Goal: Task Accomplishment & Management: Use online tool/utility

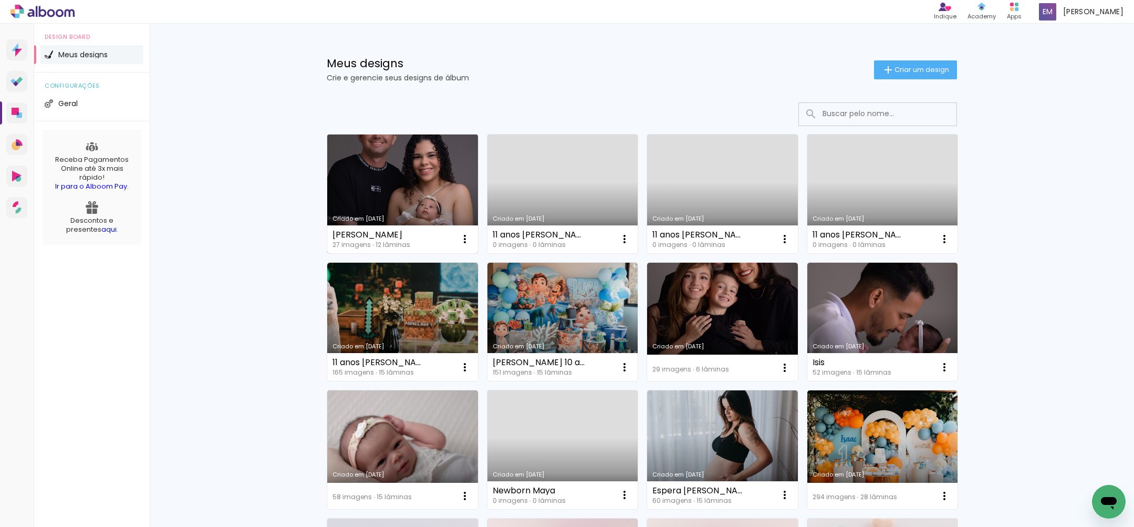
click at [411, 187] on link "Criado em [DATE]" at bounding box center [402, 193] width 151 height 119
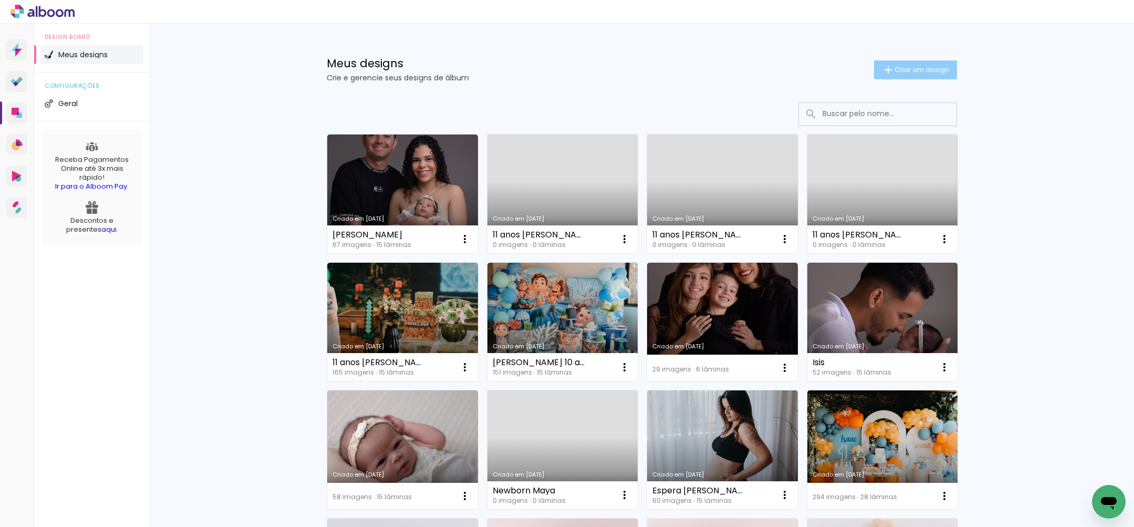
click at [898, 61] on paper-button "Criar um design" at bounding box center [915, 69] width 83 height 19
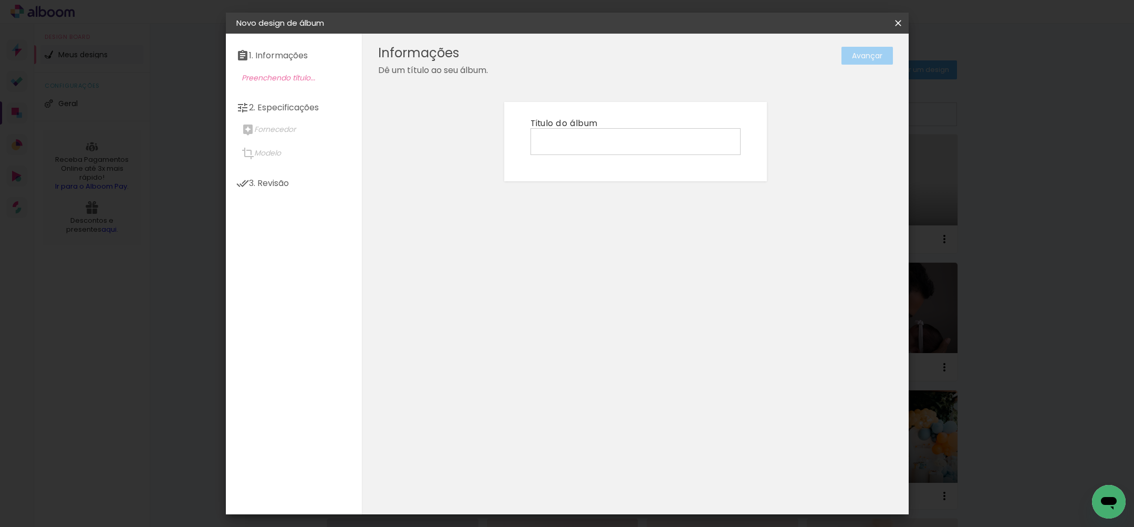
click at [586, 140] on input at bounding box center [635, 141] width 203 height 16
type input "[PERSON_NAME]"
click at [0, 0] on slot "Avançar" at bounding box center [0, 0] width 0 height 0
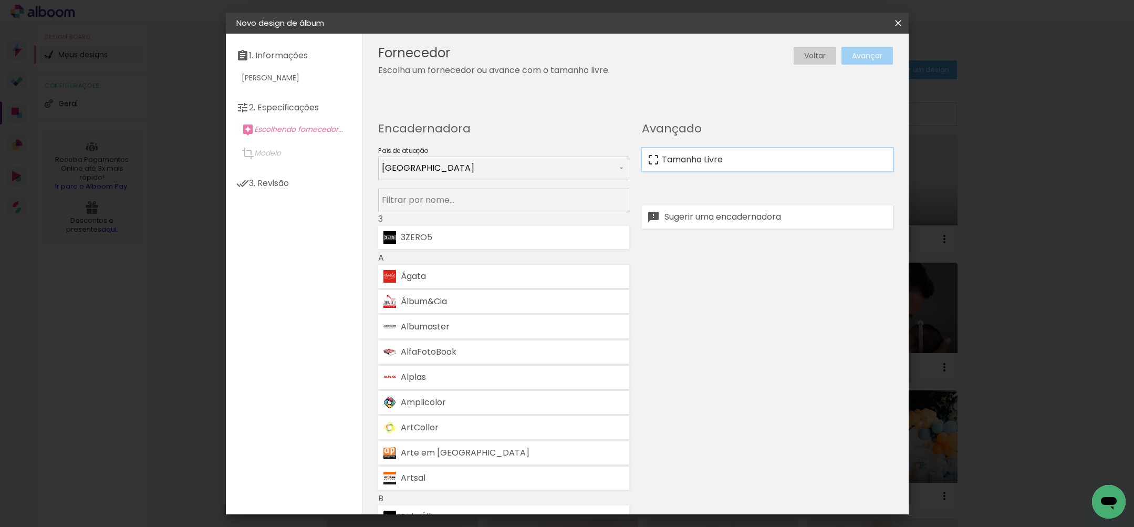
click at [749, 155] on paper-item "Tamanho Livre" at bounding box center [767, 159] width 251 height 23
click at [0, 0] on slot "Avançar" at bounding box center [0, 0] width 0 height 0
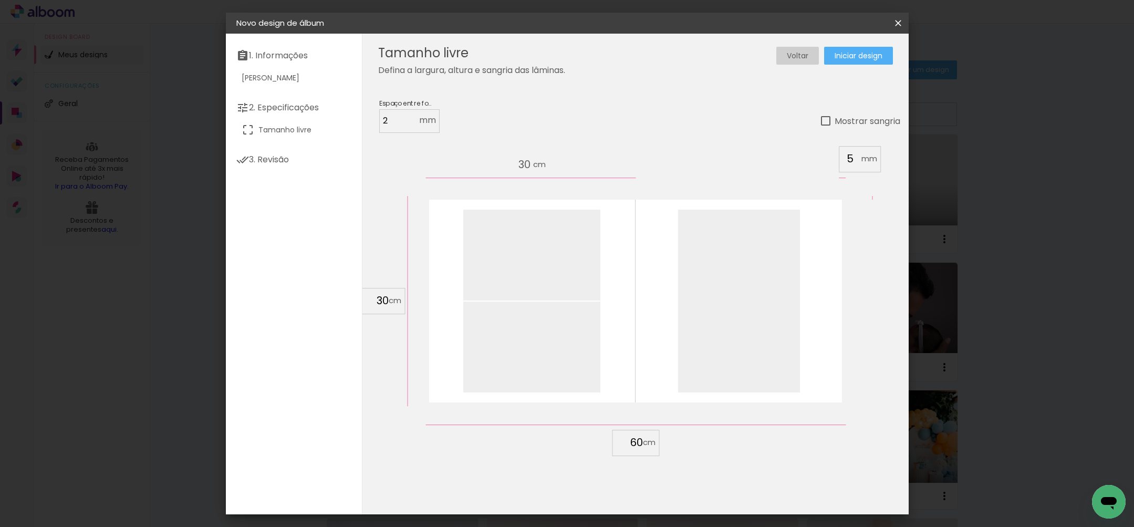
drag, startPoint x: 646, startPoint y: 438, endPoint x: 631, endPoint y: 440, distance: 14.8
click at [623, 440] on div "60" at bounding box center [635, 442] width 40 height 16
click at [635, 440] on input "60" at bounding box center [628, 442] width 27 height 16
drag, startPoint x: 643, startPoint y: 440, endPoint x: 653, endPoint y: 439, distance: 10.5
click at [616, 441] on div "60" at bounding box center [635, 442] width 40 height 16
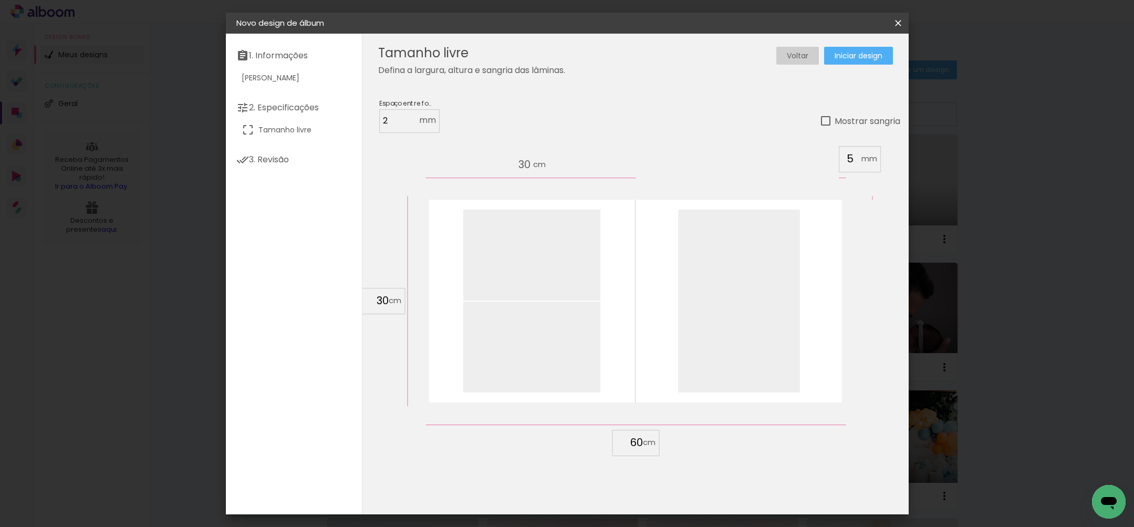
click at [638, 441] on input "60" at bounding box center [628, 442] width 27 height 16
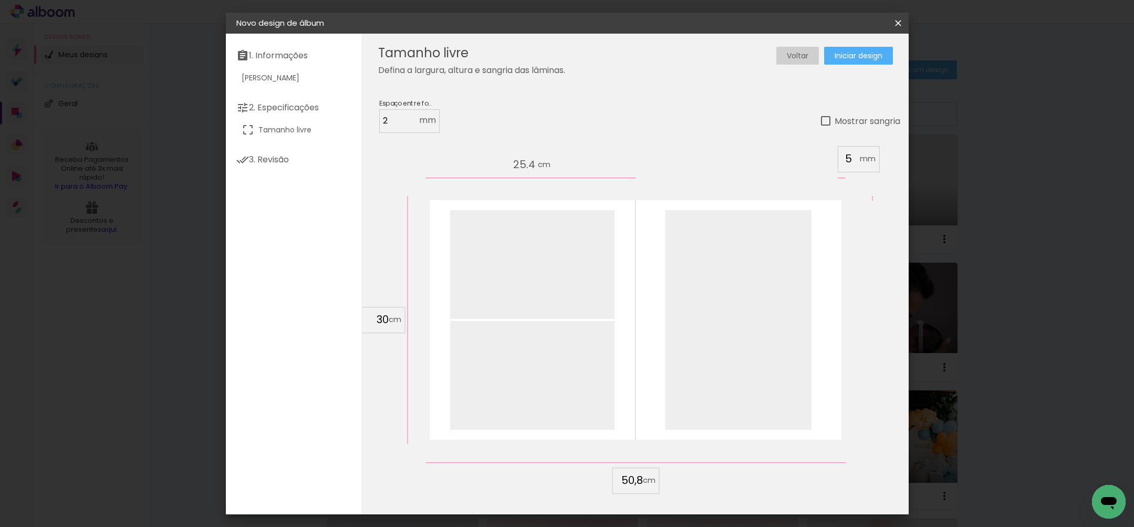
type input "50,8"
type paper-input "50,8"
drag, startPoint x: 389, startPoint y: 321, endPoint x: 370, endPoint y: 318, distance: 18.6
click at [362, 318] on div "30" at bounding box center [381, 319] width 40 height 16
click at [386, 318] on input "30" at bounding box center [374, 319] width 27 height 16
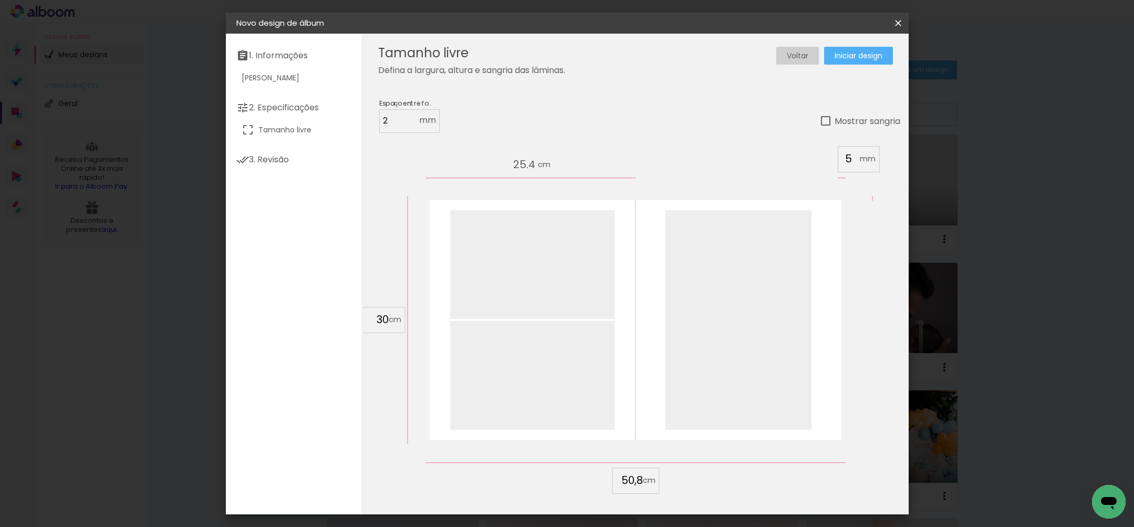
type input "3"
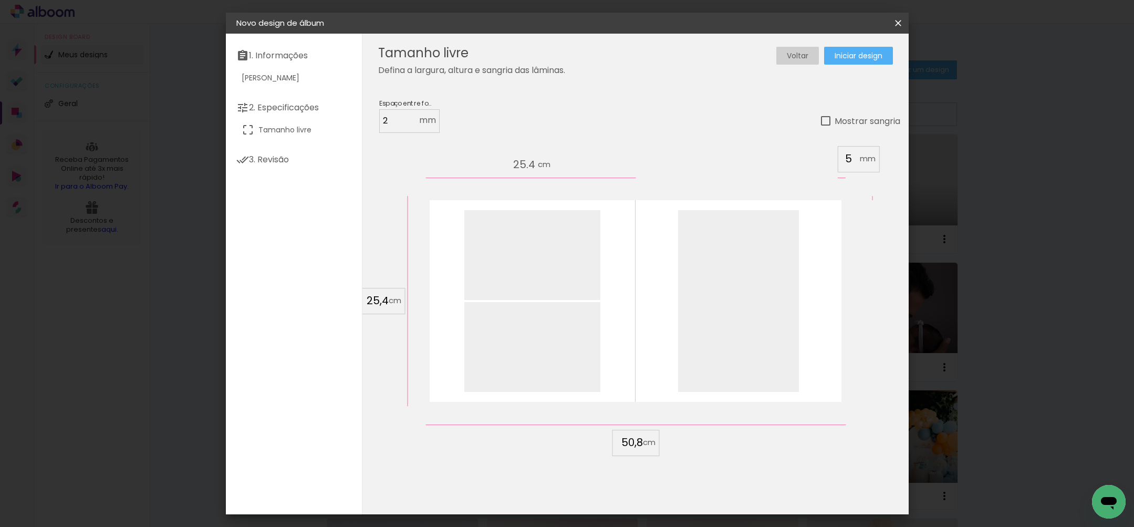
type input "25,4"
type paper-input "25,4"
click at [848, 57] on span "Iniciar design" at bounding box center [858, 55] width 48 height 7
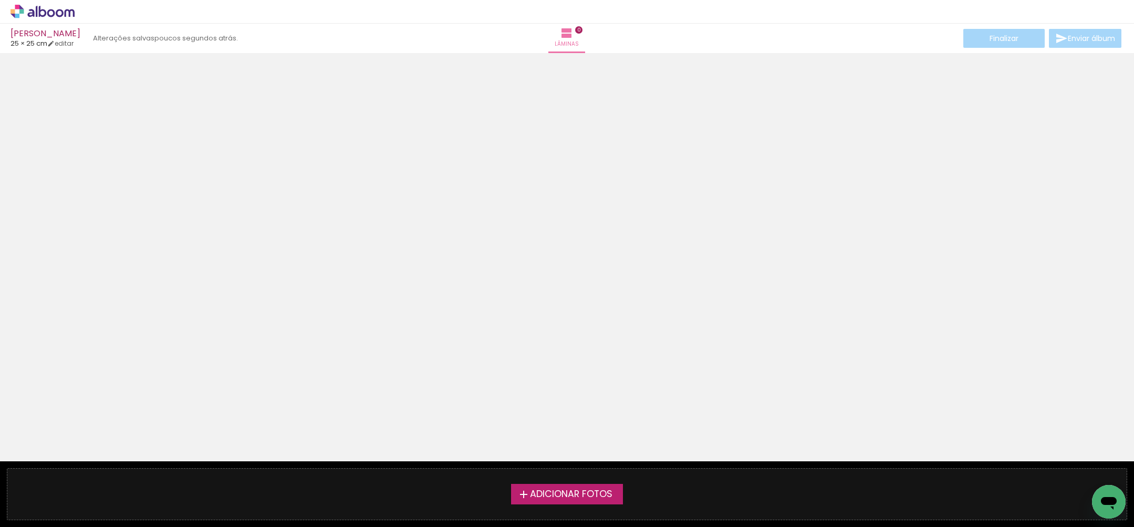
click at [572, 490] on span "Adicionar Fotos" at bounding box center [571, 493] width 82 height 9
click at [0, 0] on input "file" at bounding box center [0, 0] width 0 height 0
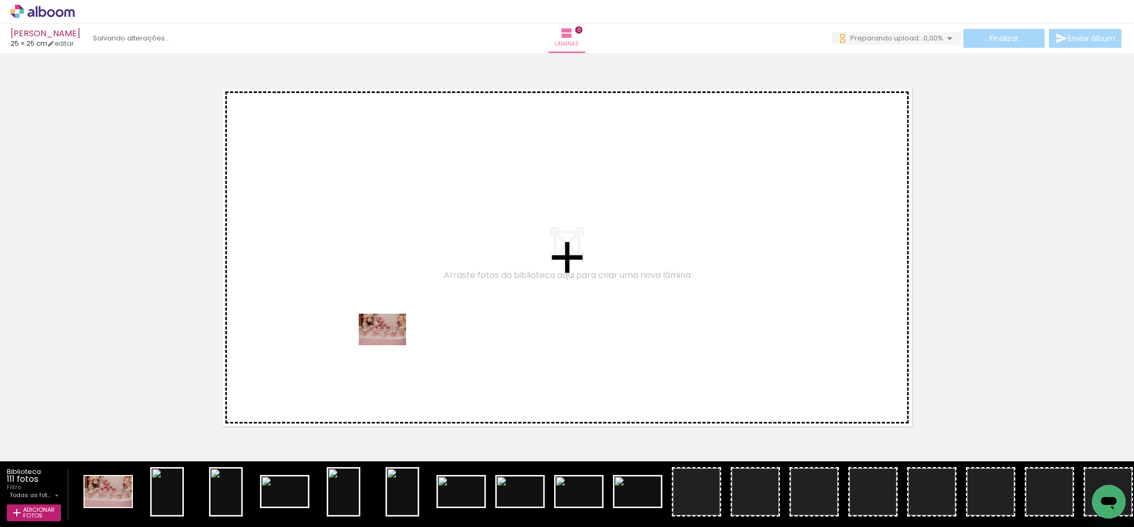
drag, startPoint x: 109, startPoint y: 494, endPoint x: 393, endPoint y: 343, distance: 321.4
click at [393, 343] on quentale-workspace at bounding box center [567, 263] width 1134 height 527
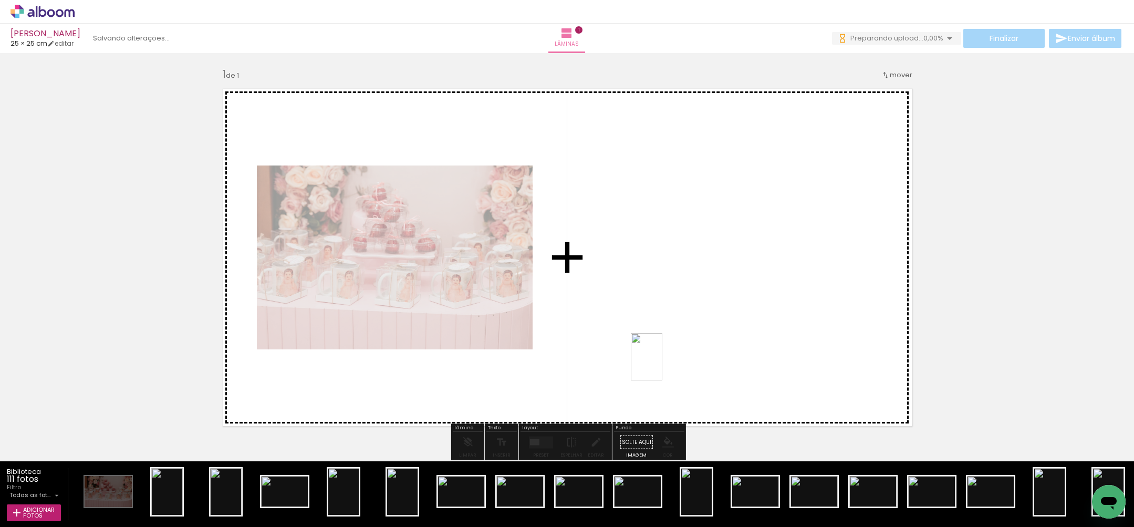
drag, startPoint x: 352, startPoint y: 497, endPoint x: 641, endPoint y: 381, distance: 311.1
click at [662, 364] on quentale-workspace at bounding box center [567, 263] width 1134 height 527
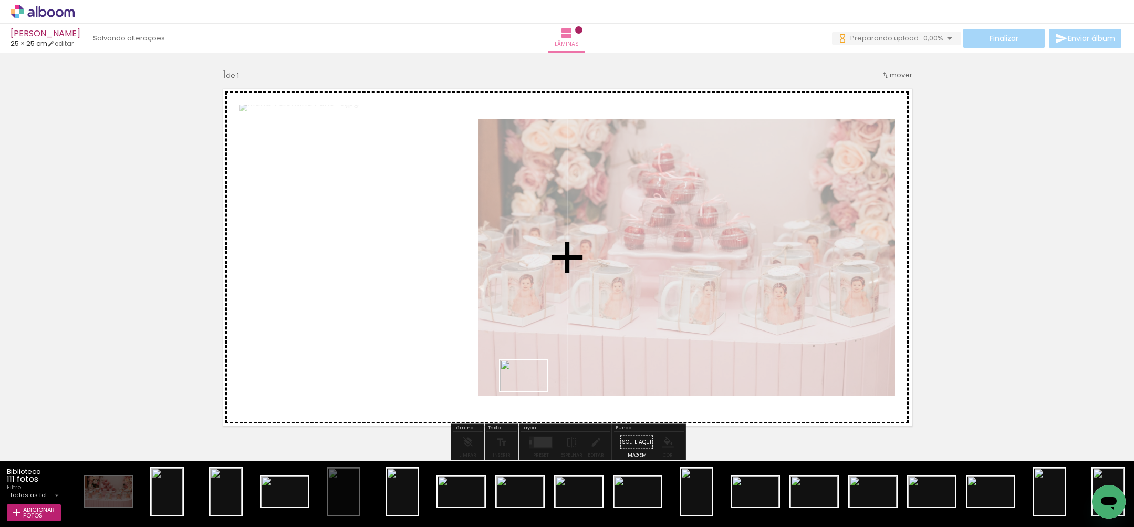
drag, startPoint x: 520, startPoint y: 491, endPoint x: 531, endPoint y: 391, distance: 100.4
click at [531, 391] on quentale-workspace at bounding box center [567, 263] width 1134 height 527
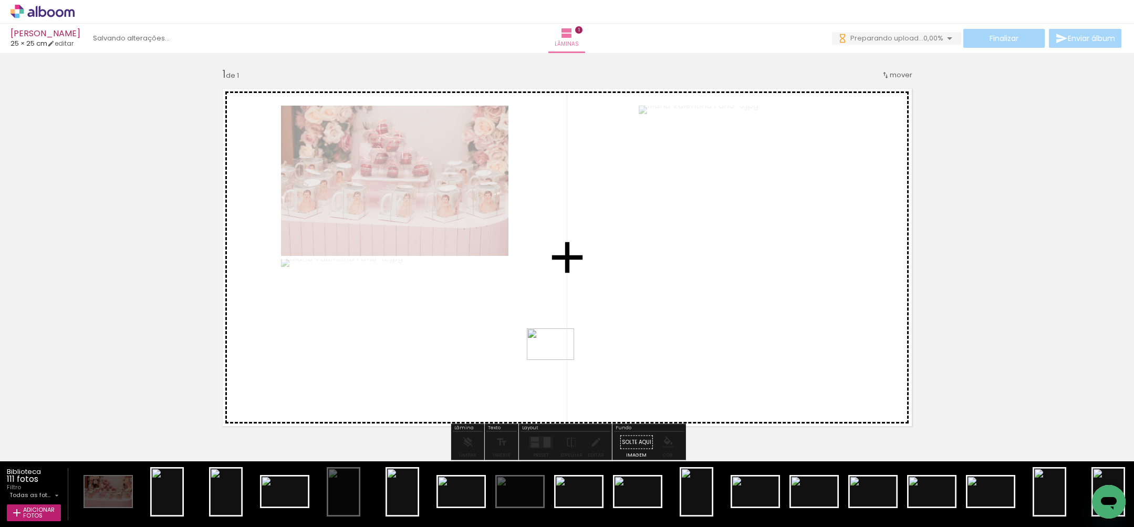
drag, startPoint x: 462, startPoint y: 494, endPoint x: 559, endPoint y: 359, distance: 166.0
click at [559, 359] on quentale-workspace at bounding box center [567, 263] width 1134 height 527
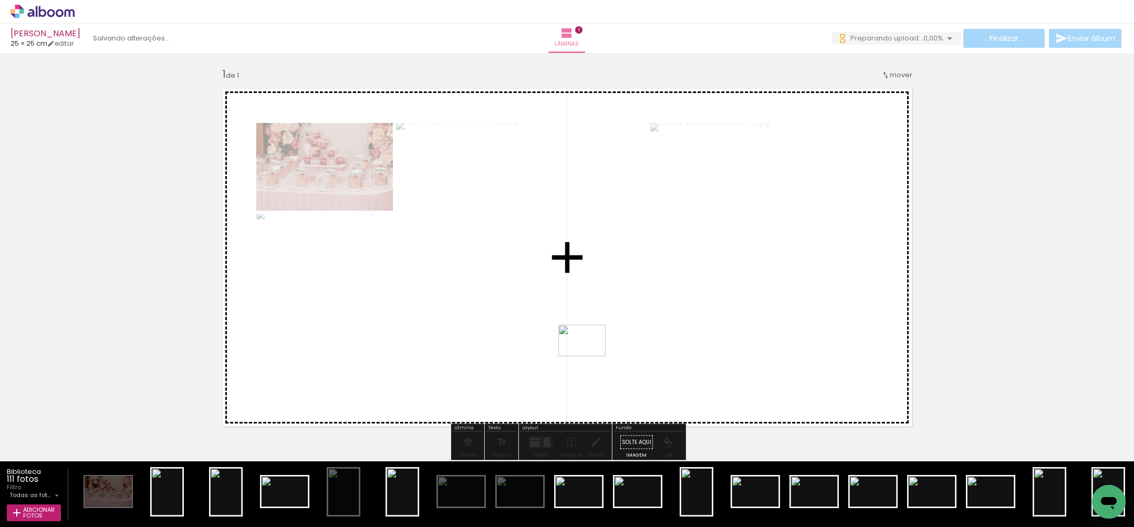
drag, startPoint x: 584, startPoint y: 491, endPoint x: 590, endPoint y: 356, distance: 135.1
click at [590, 356] on quentale-workspace at bounding box center [567, 263] width 1134 height 527
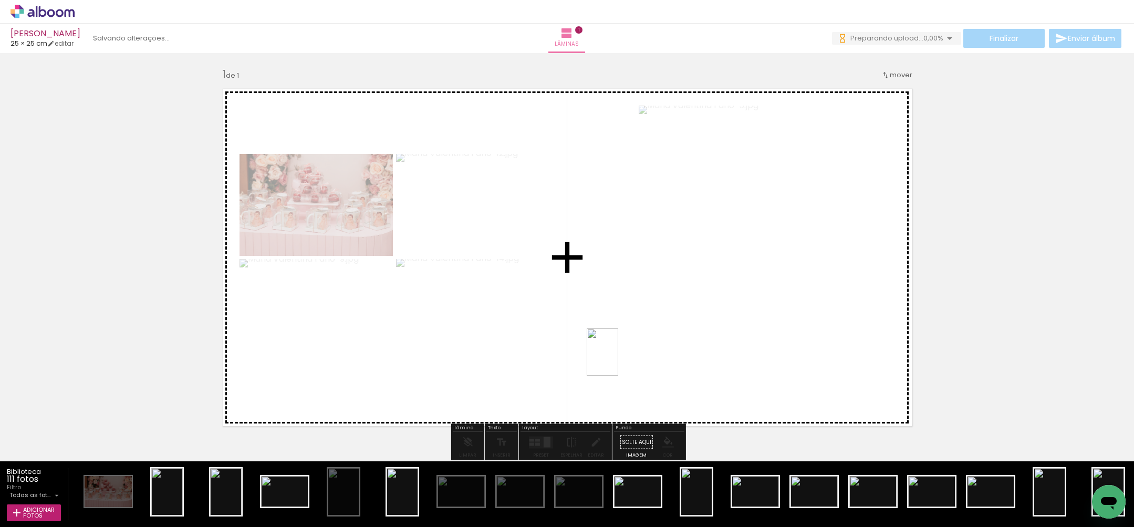
drag, startPoint x: 702, startPoint y: 499, endPoint x: 618, endPoint y: 359, distance: 163.4
click at [618, 359] on quentale-workspace at bounding box center [567, 263] width 1134 height 527
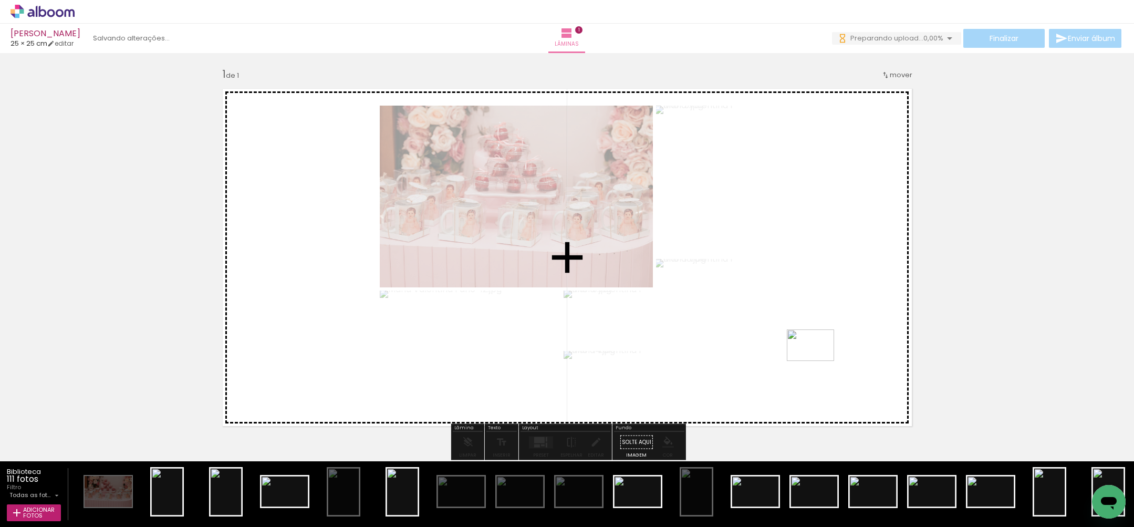
drag, startPoint x: 759, startPoint y: 500, endPoint x: 818, endPoint y: 360, distance: 151.8
click at [818, 360] on quentale-workspace at bounding box center [567, 263] width 1134 height 527
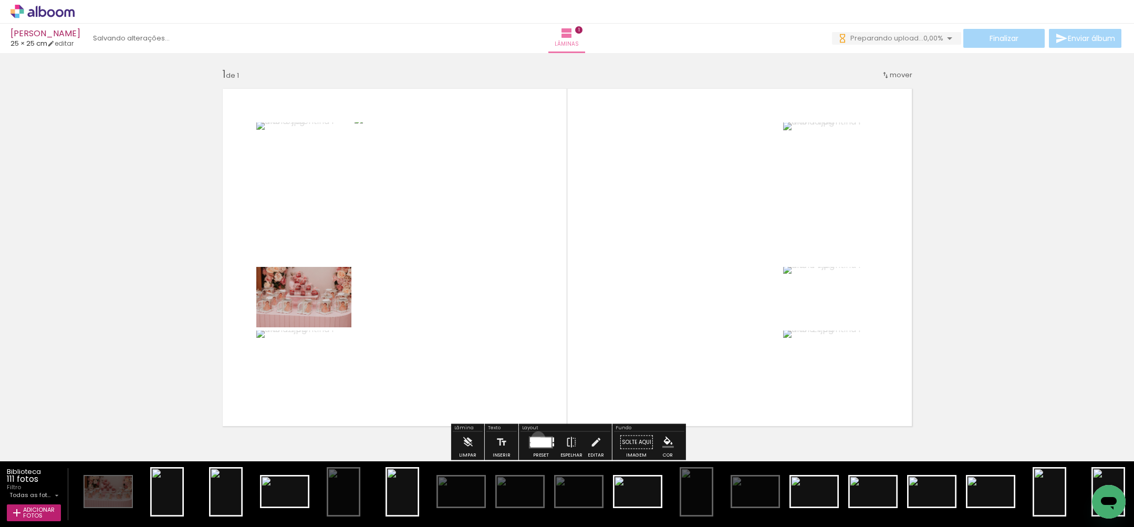
click at [536, 437] on div at bounding box center [540, 442] width 21 height 10
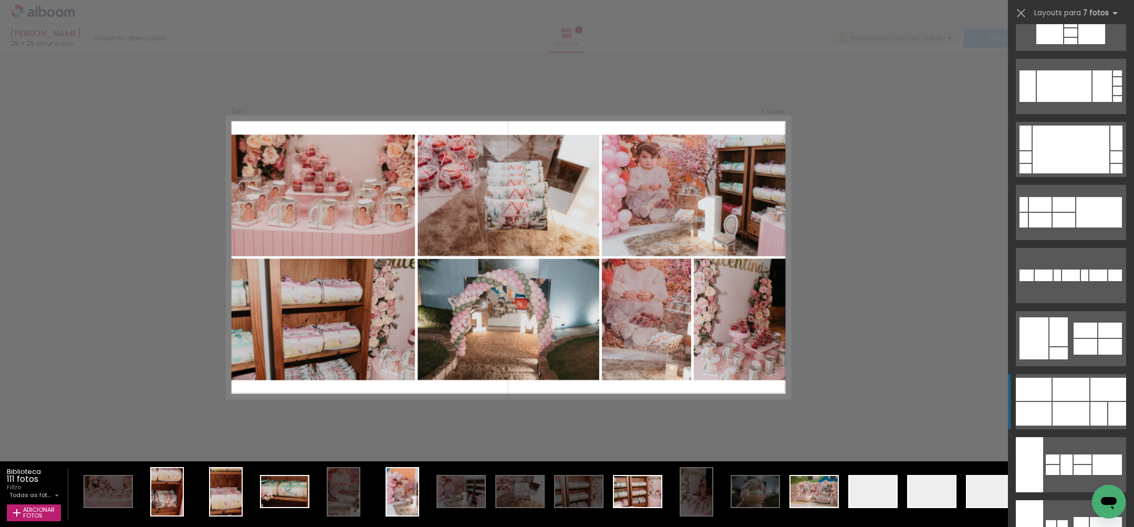
click at [1076, 395] on div at bounding box center [1070, 389] width 37 height 23
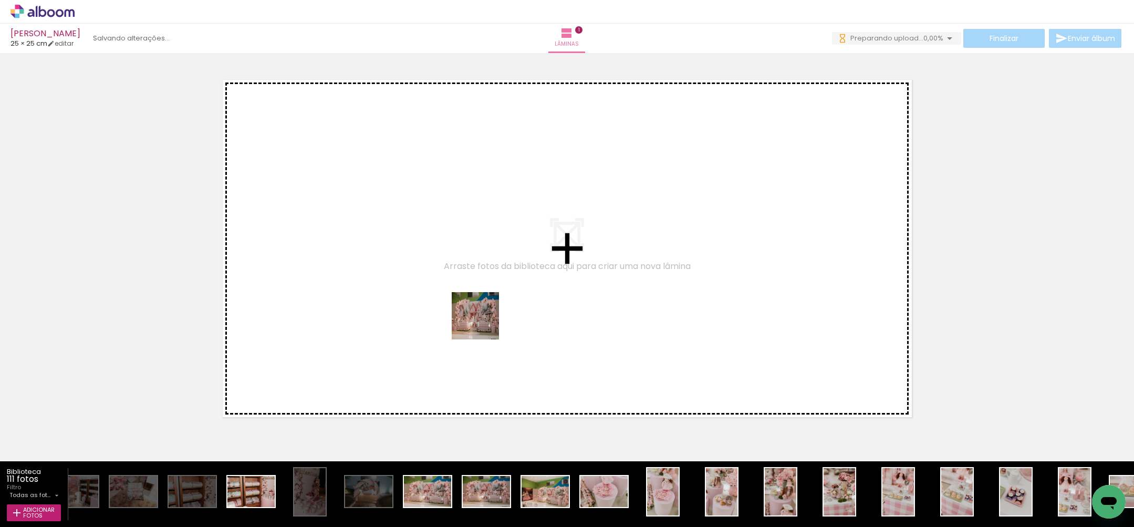
drag, startPoint x: 488, startPoint y: 410, endPoint x: 479, endPoint y: 308, distance: 102.8
click at [479, 308] on quentale-workspace at bounding box center [567, 263] width 1134 height 527
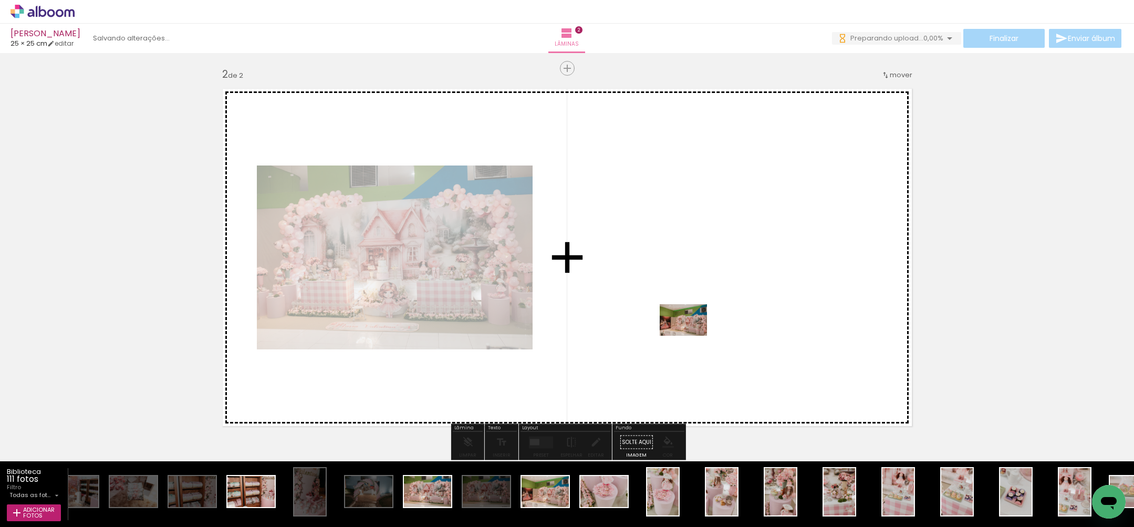
drag, startPoint x: 550, startPoint y: 494, endPoint x: 691, endPoint y: 336, distance: 212.0
click at [691, 336] on quentale-workspace at bounding box center [567, 263] width 1134 height 527
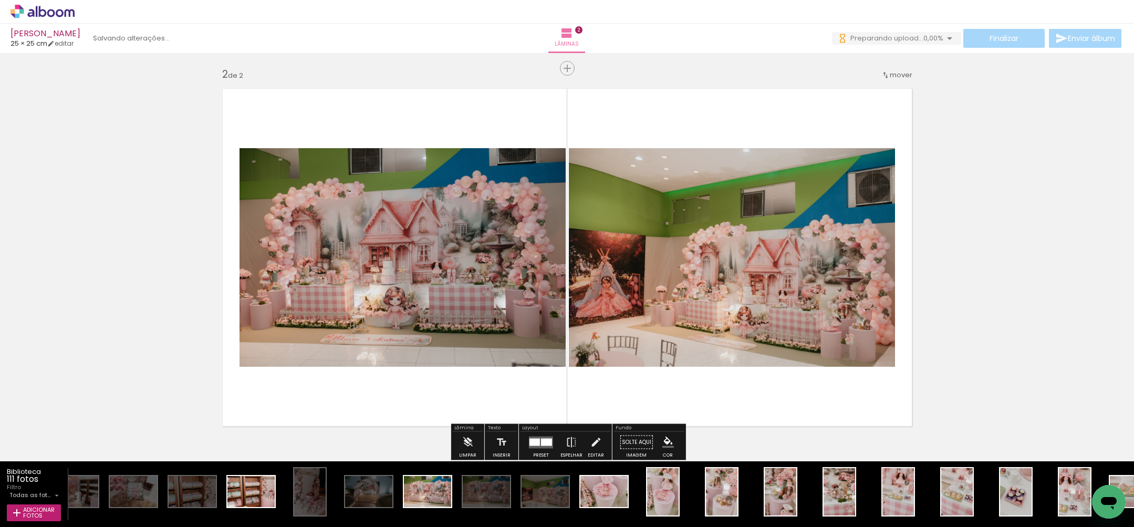
click at [534, 440] on div at bounding box center [534, 441] width 11 height 7
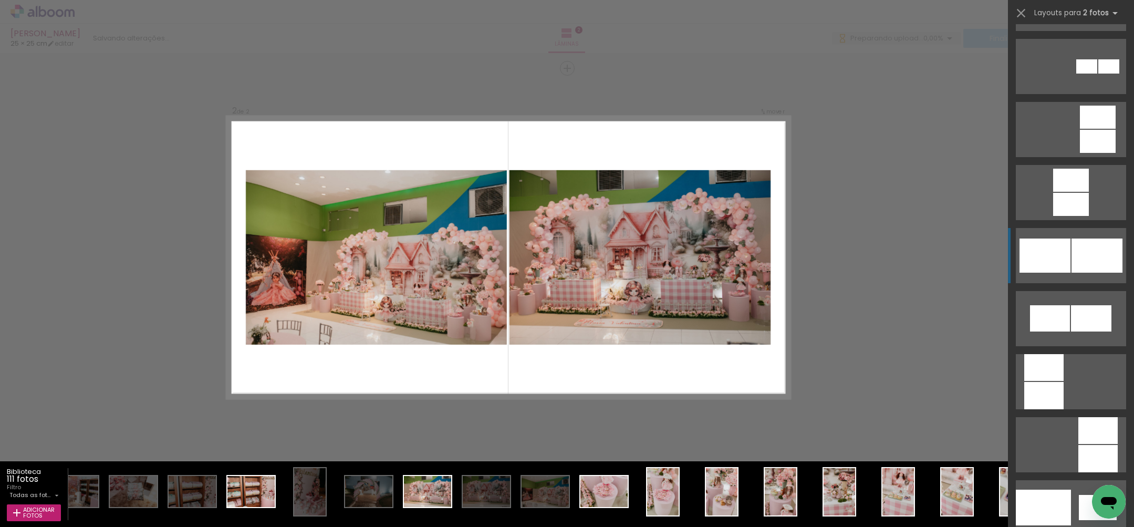
click at [1077, 264] on div at bounding box center [1096, 255] width 51 height 34
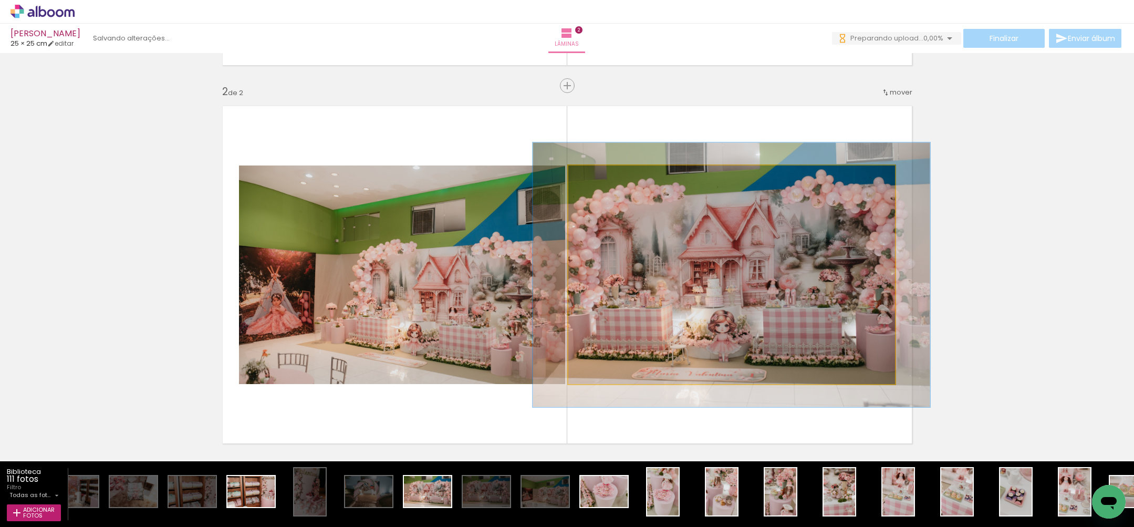
drag, startPoint x: 593, startPoint y: 176, endPoint x: 671, endPoint y: 206, distance: 83.3
type paper-slider "121"
click at [601, 175] on div at bounding box center [599, 176] width 9 height 9
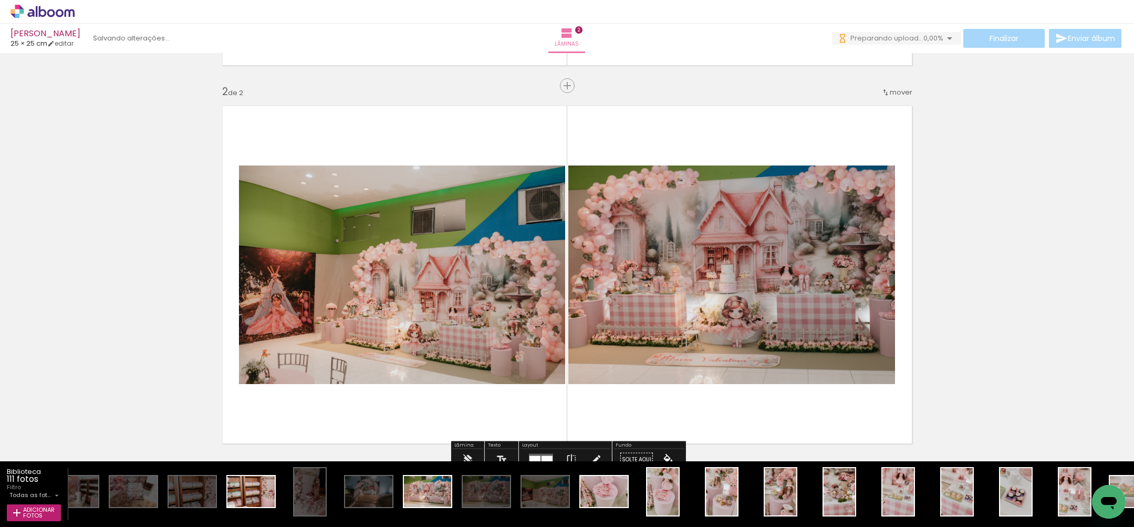
drag, startPoint x: 720, startPoint y: 249, endPoint x: 734, endPoint y: 235, distance: 19.7
click at [734, 235] on div at bounding box center [744, 260] width 397 height 264
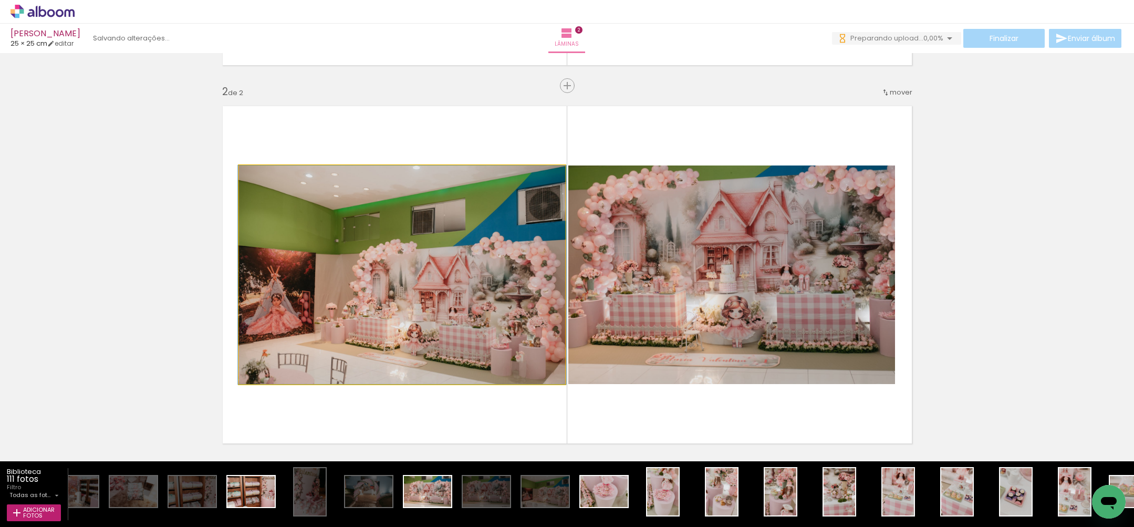
drag, startPoint x: 266, startPoint y: 176, endPoint x: 289, endPoint y: 178, distance: 23.7
type paper-slider "100"
click at [263, 175] on div at bounding box center [263, 176] width 9 height 9
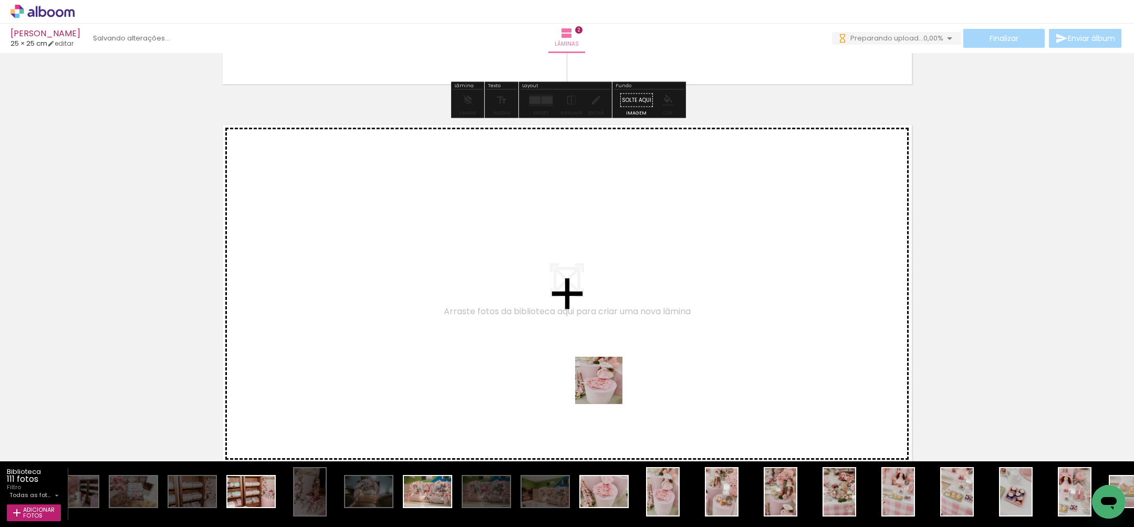
drag, startPoint x: 668, startPoint y: 489, endPoint x: 603, endPoint y: 380, distance: 127.2
click at [603, 380] on quentale-workspace at bounding box center [567, 263] width 1134 height 527
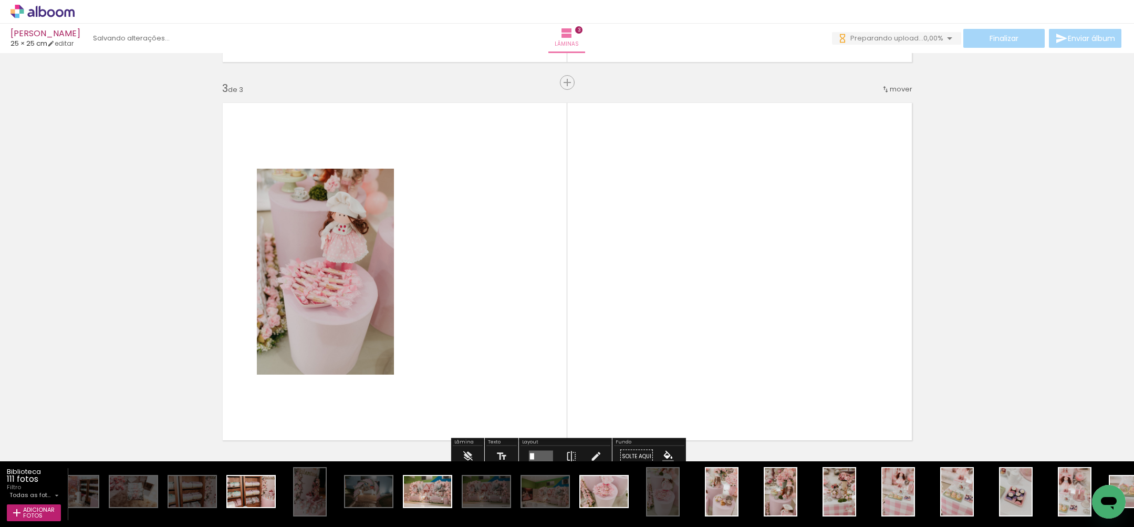
scroll to position [758, 0]
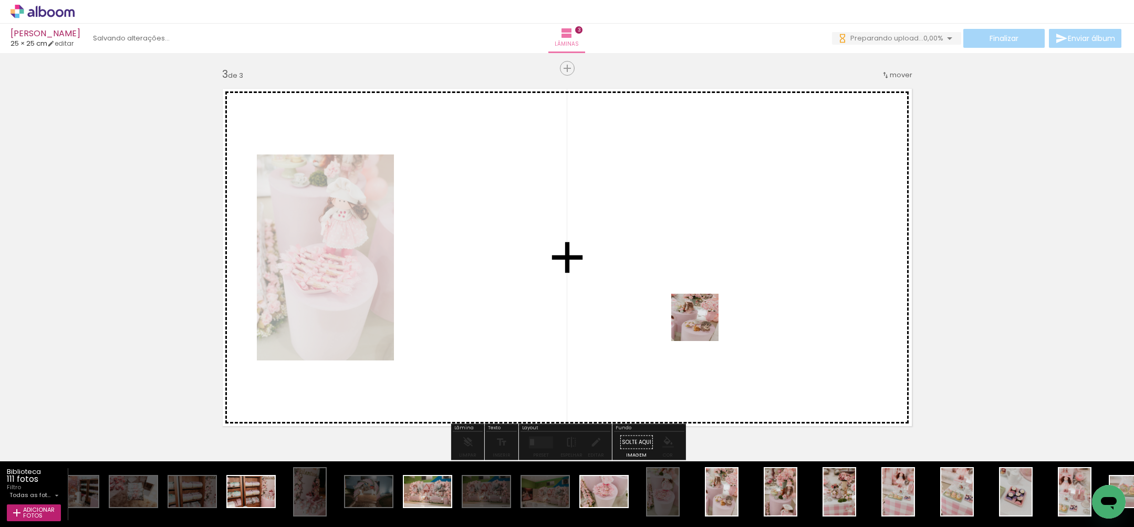
drag, startPoint x: 726, startPoint y: 492, endPoint x: 759, endPoint y: 389, distance: 108.6
click at [703, 323] on quentale-workspace at bounding box center [567, 263] width 1134 height 527
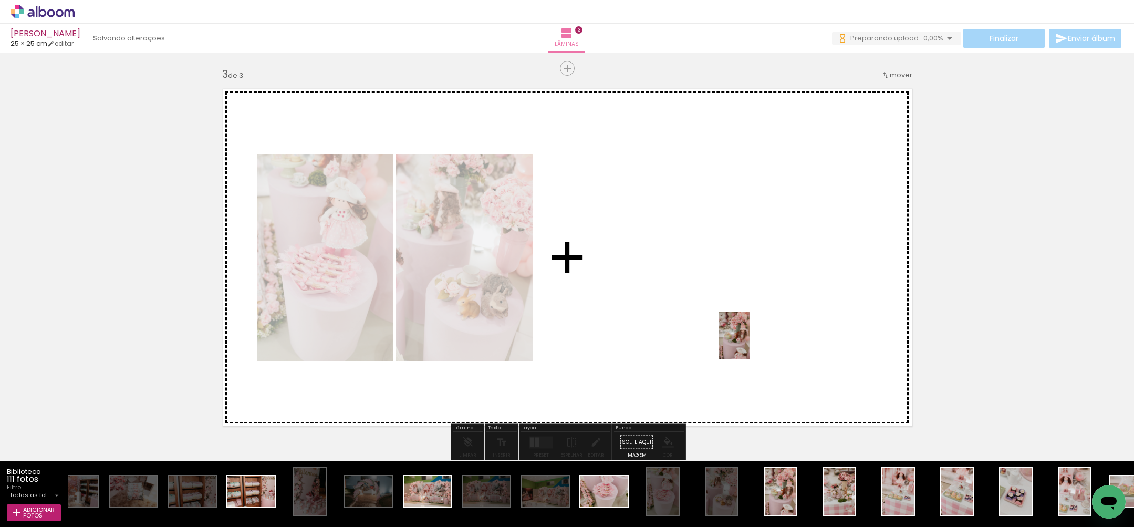
drag, startPoint x: 780, startPoint y: 494, endPoint x: 750, endPoint y: 343, distance: 153.7
click at [750, 343] on quentale-workspace at bounding box center [567, 263] width 1134 height 527
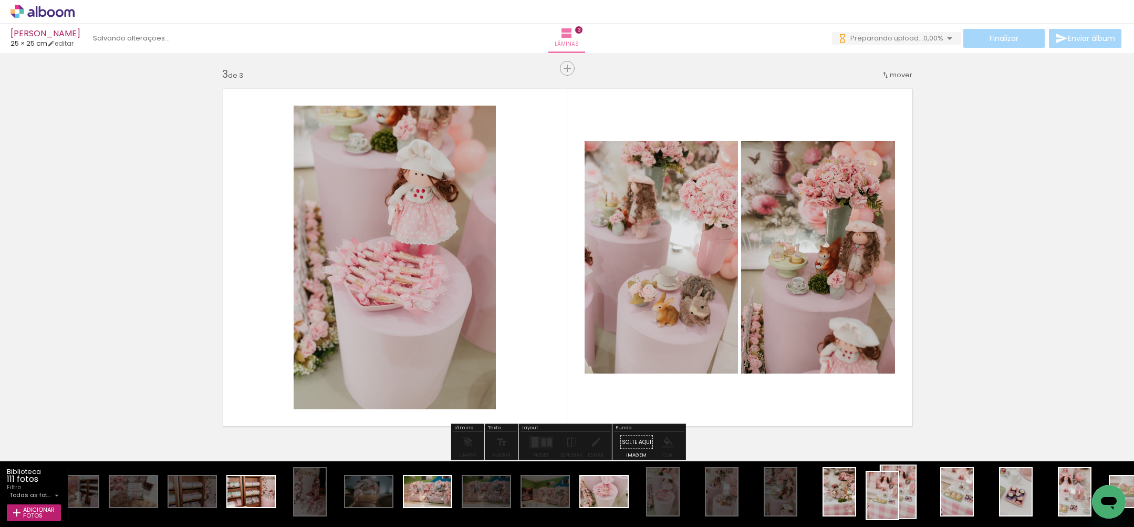
drag, startPoint x: 896, startPoint y: 491, endPoint x: 901, endPoint y: 504, distance: 13.0
click at [901, 504] on div at bounding box center [898, 491] width 35 height 52
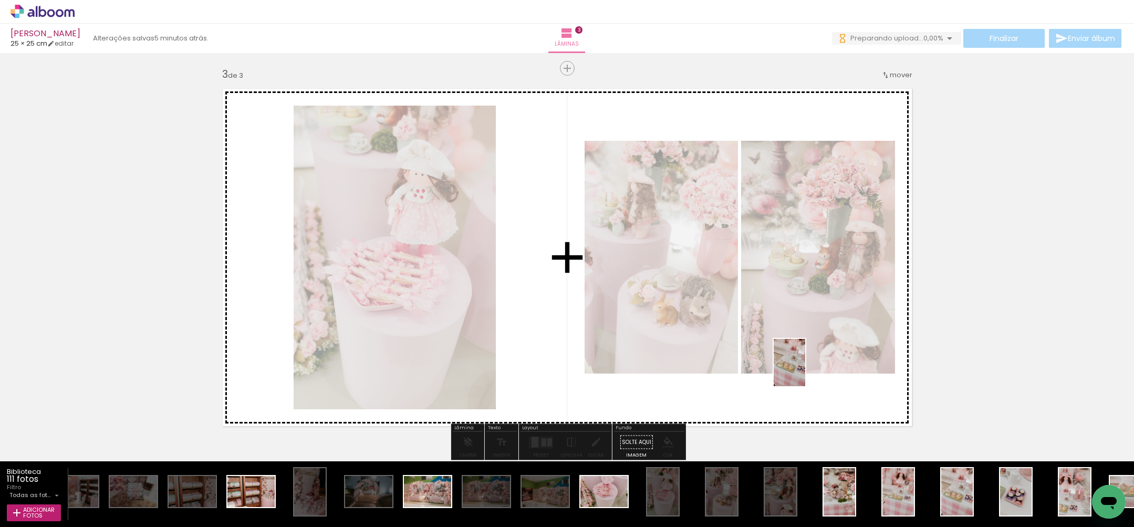
drag, startPoint x: 957, startPoint y: 502, endPoint x: 804, endPoint y: 370, distance: 201.4
click at [804, 370] on quentale-workspace at bounding box center [567, 263] width 1134 height 527
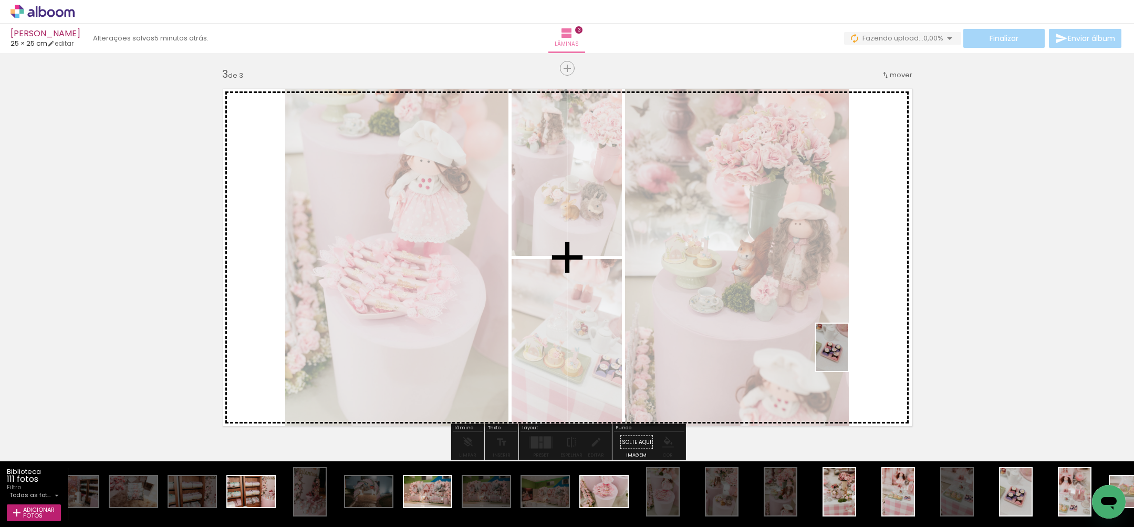
drag, startPoint x: 1015, startPoint y: 495, endPoint x: 846, endPoint y: 354, distance: 219.6
click at [846, 354] on quentale-workspace at bounding box center [567, 263] width 1134 height 527
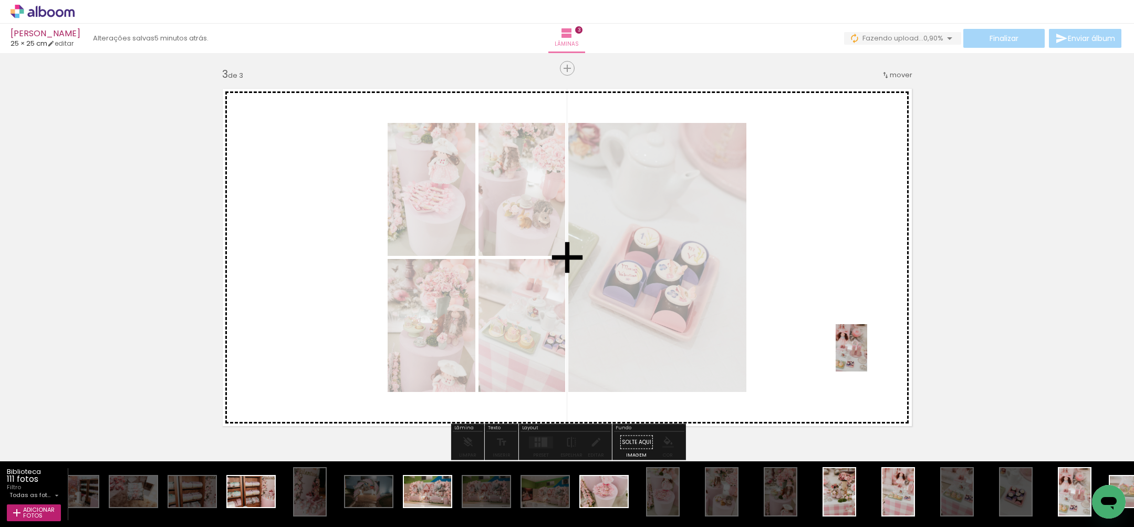
drag, startPoint x: 1076, startPoint y: 497, endPoint x: 911, endPoint y: 413, distance: 185.3
click at [867, 355] on quentale-workspace at bounding box center [567, 263] width 1134 height 527
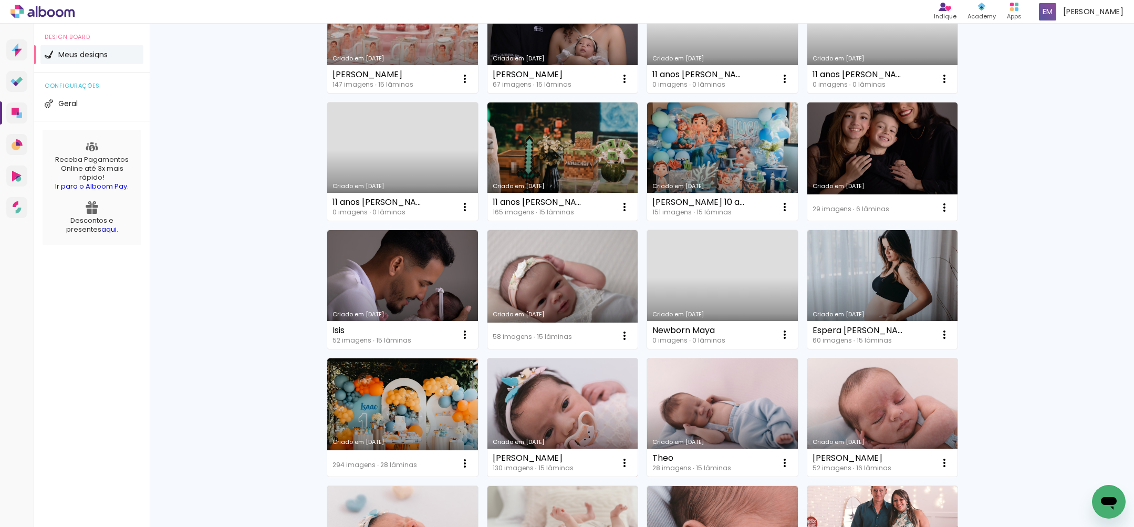
scroll to position [169, 0]
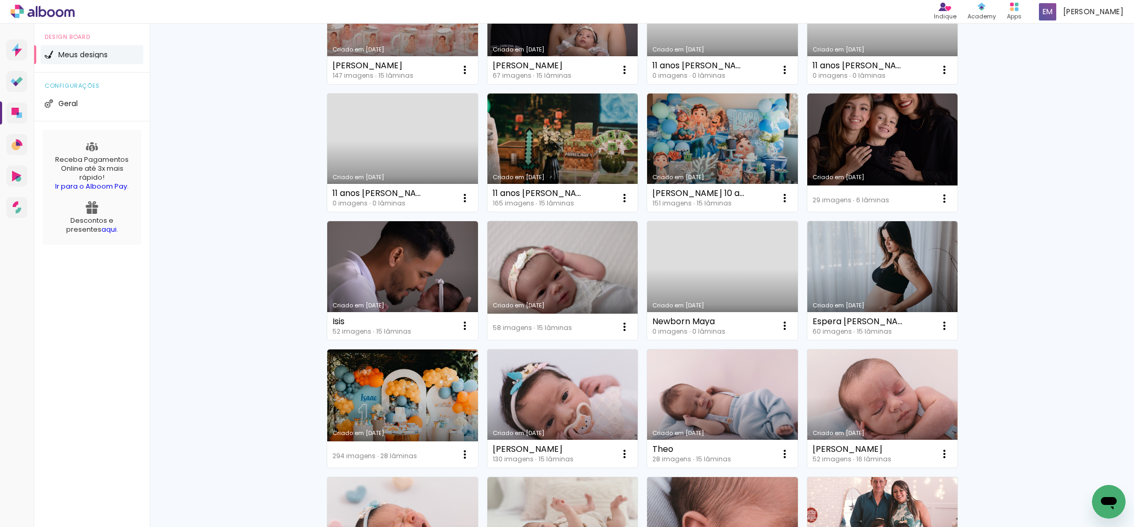
click at [402, 397] on link "Criado em [DATE]" at bounding box center [402, 408] width 151 height 119
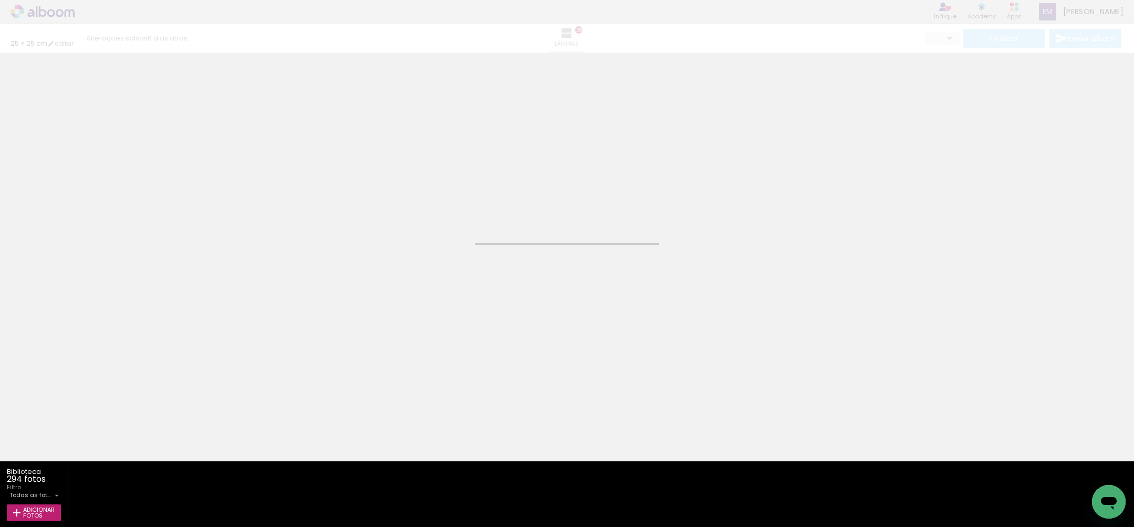
type input "25,4"
type input "50,8"
